Goal: Task Accomplishment & Management: Complete application form

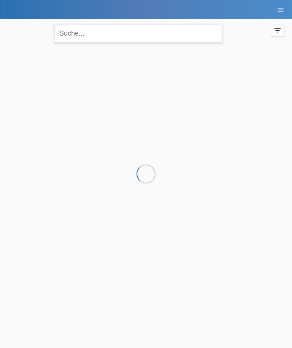
click at [190, 34] on input "text" at bounding box center [138, 34] width 167 height 18
click at [202, 30] on input "Futter" at bounding box center [138, 34] width 167 height 18
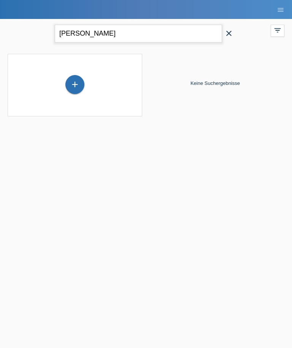
type input "Furrer"
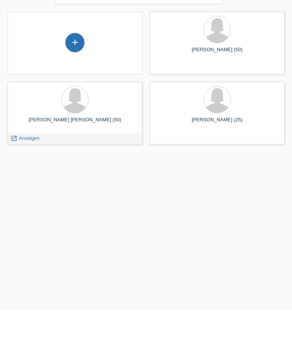
click at [22, 174] on span "Anzeigen" at bounding box center [29, 177] width 20 height 6
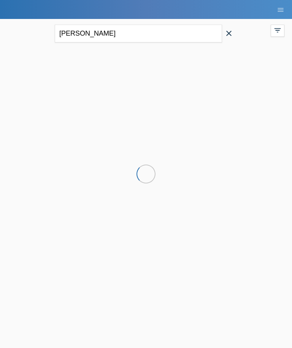
scroll to position [0, 0]
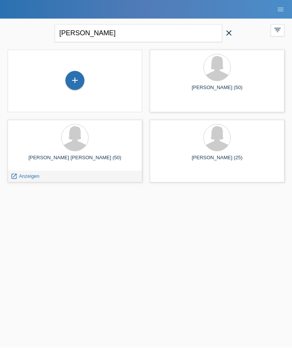
click at [22, 175] on span "Anzeigen" at bounding box center [29, 177] width 20 height 6
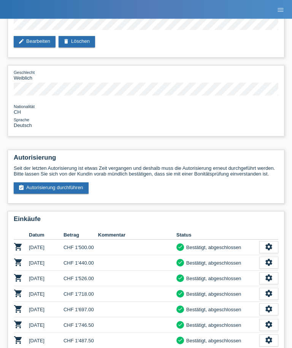
scroll to position [75, 0]
click at [79, 194] on link "assignment_turned_in Autorisierung durchführen" at bounding box center [51, 188] width 75 height 11
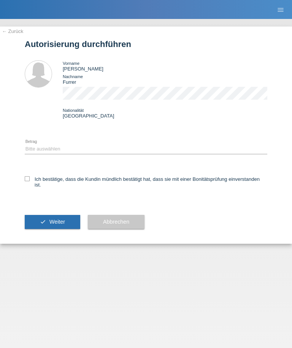
click at [150, 147] on div "Bitte auswählen CHF 1.00 - CHF 499.00 CHF 500.00 - CHF 1'999.00 CHF 2'000.00 - …" at bounding box center [146, 149] width 242 height 19
click at [127, 153] on select "Bitte auswählen CHF 1.00 - CHF 499.00 CHF 500.00 - CHF 1'999.00 CHF 2'000.00 - …" at bounding box center [146, 149] width 242 height 9
select select "2"
click at [24, 178] on div "← Zurück Autorisierung durchführen Vorname Colleen Shyamla Nachname Furrer Nati…" at bounding box center [146, 136] width 292 height 218
click at [25, 188] on label "Ich bestätige, dass die Kundin mündlich bestätigt hat, dass sie mit einer Bonit…" at bounding box center [146, 182] width 242 height 11
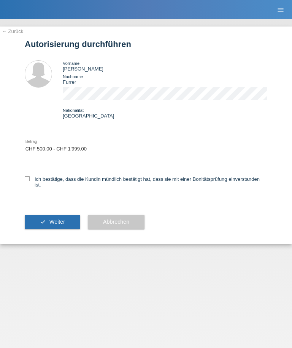
click at [25, 181] on input "Ich bestätige, dass die Kundin mündlich bestätigt hat, dass sie mit einer Bonit…" at bounding box center [27, 179] width 5 height 5
checkbox input "true"
click at [58, 225] on span "Weiter" at bounding box center [57, 222] width 16 height 6
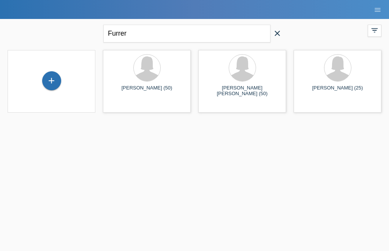
click at [51, 81] on div "+" at bounding box center [52, 80] width 18 height 13
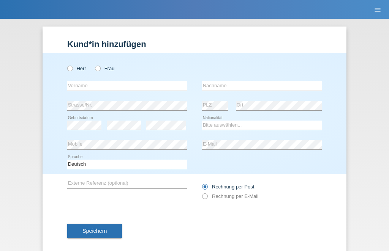
click at [94, 65] on icon at bounding box center [94, 65] width 0 height 0
click at [98, 68] on input "Frau" at bounding box center [97, 68] width 5 height 5
radio input "true"
click at [101, 91] on input "text" at bounding box center [127, 85] width 120 height 9
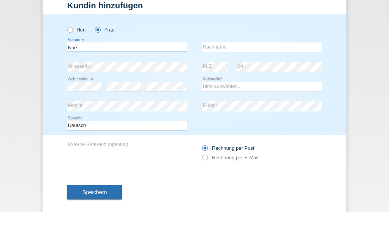
type input "No"
